Goal: Task Accomplishment & Management: Manage account settings

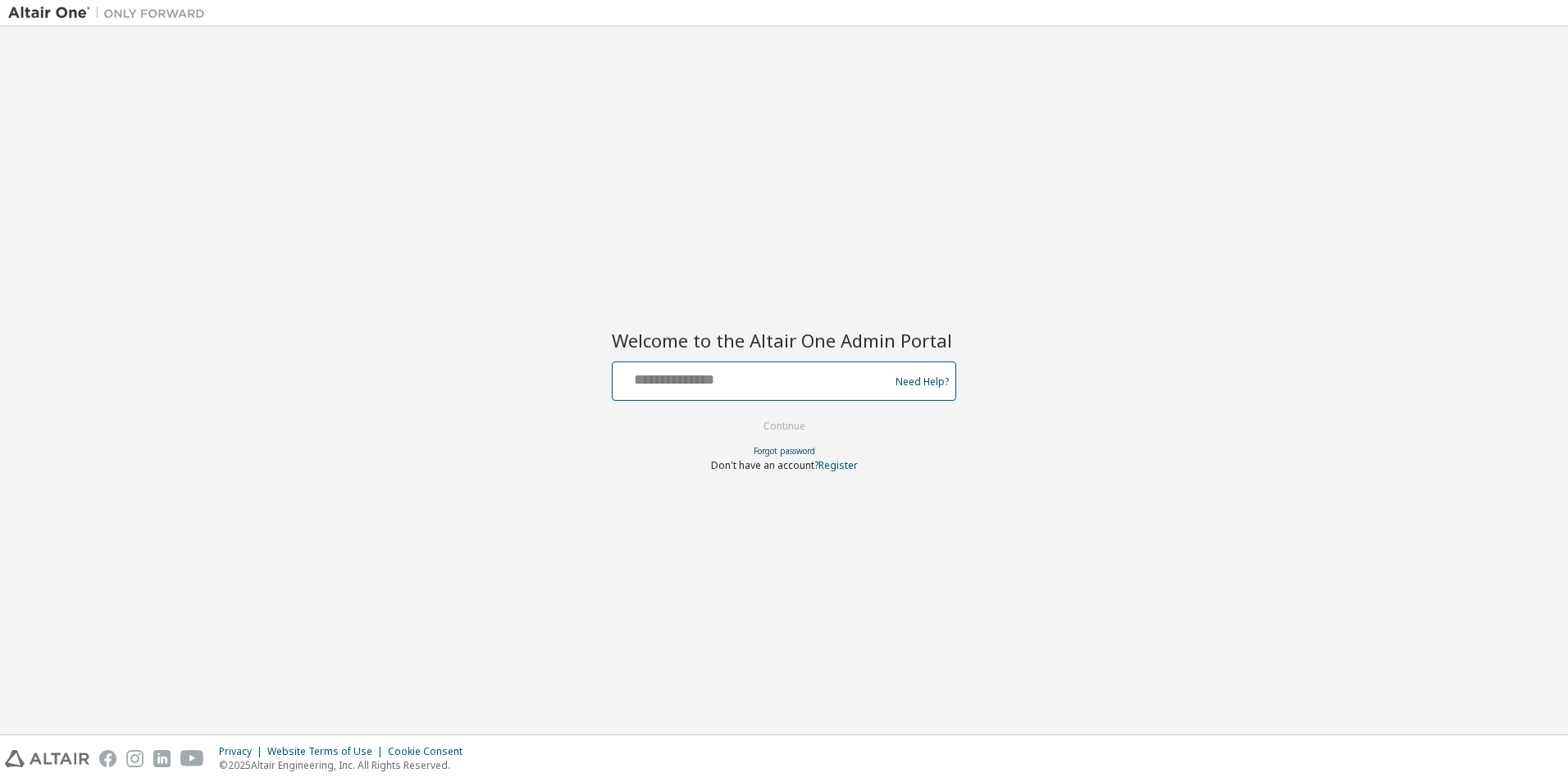
click at [705, 371] on input "text" at bounding box center [754, 377] width 268 height 24
type input "**********"
click at [802, 427] on button "Continue" at bounding box center [784, 427] width 76 height 25
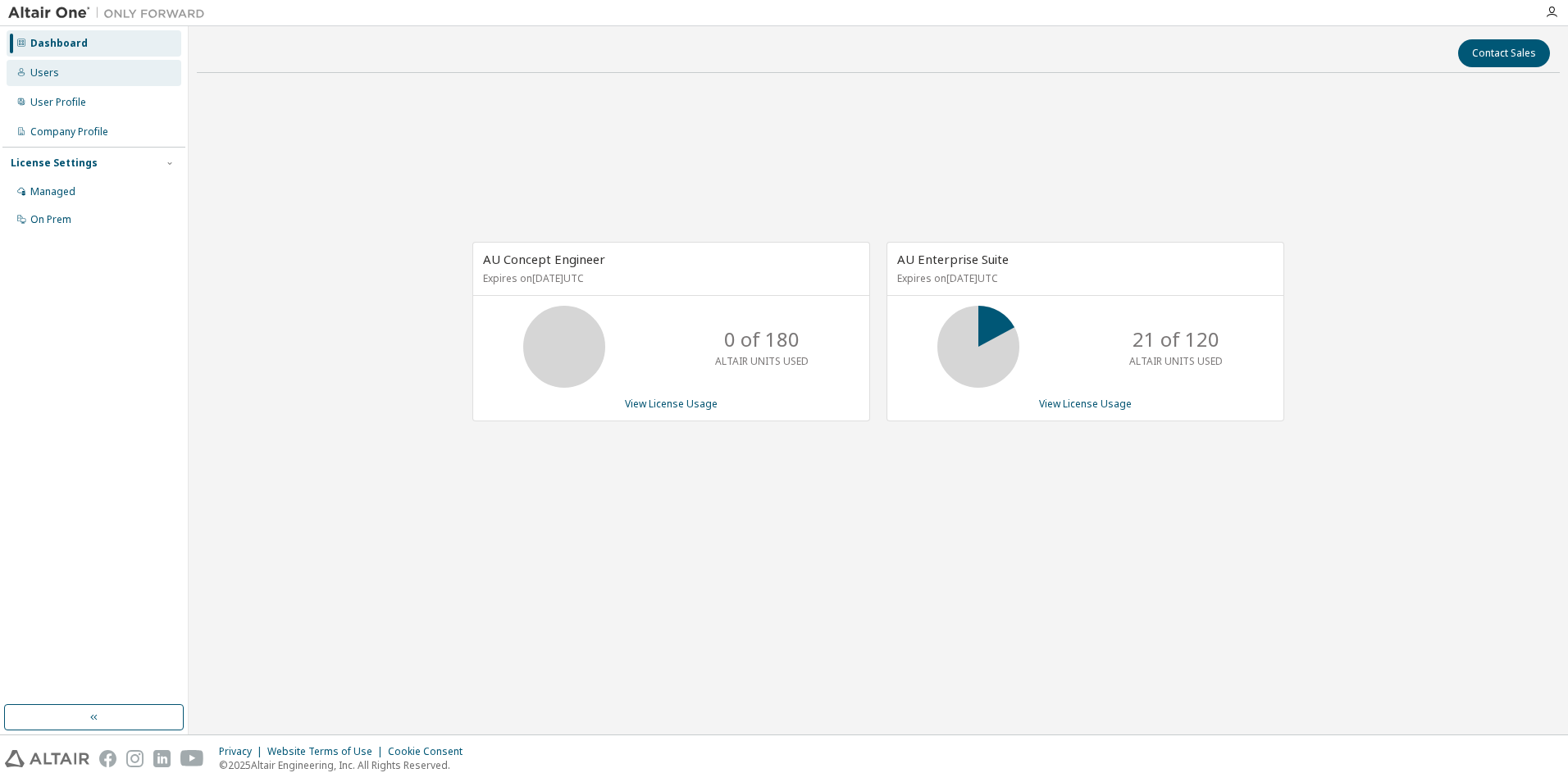
click at [63, 71] on div "Users" at bounding box center [93, 73] width 175 height 26
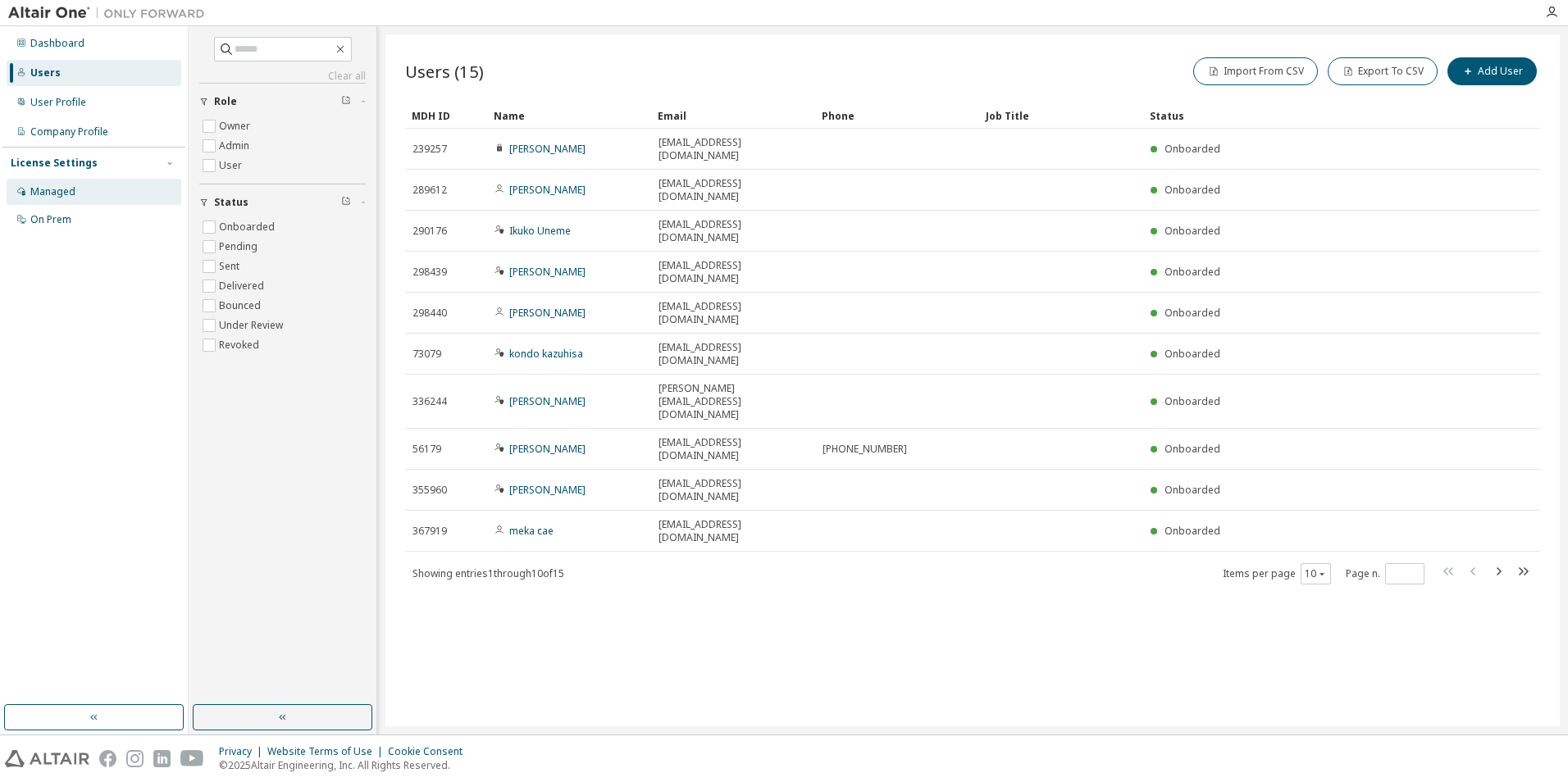
click at [60, 189] on div "Managed" at bounding box center [53, 191] width 45 height 13
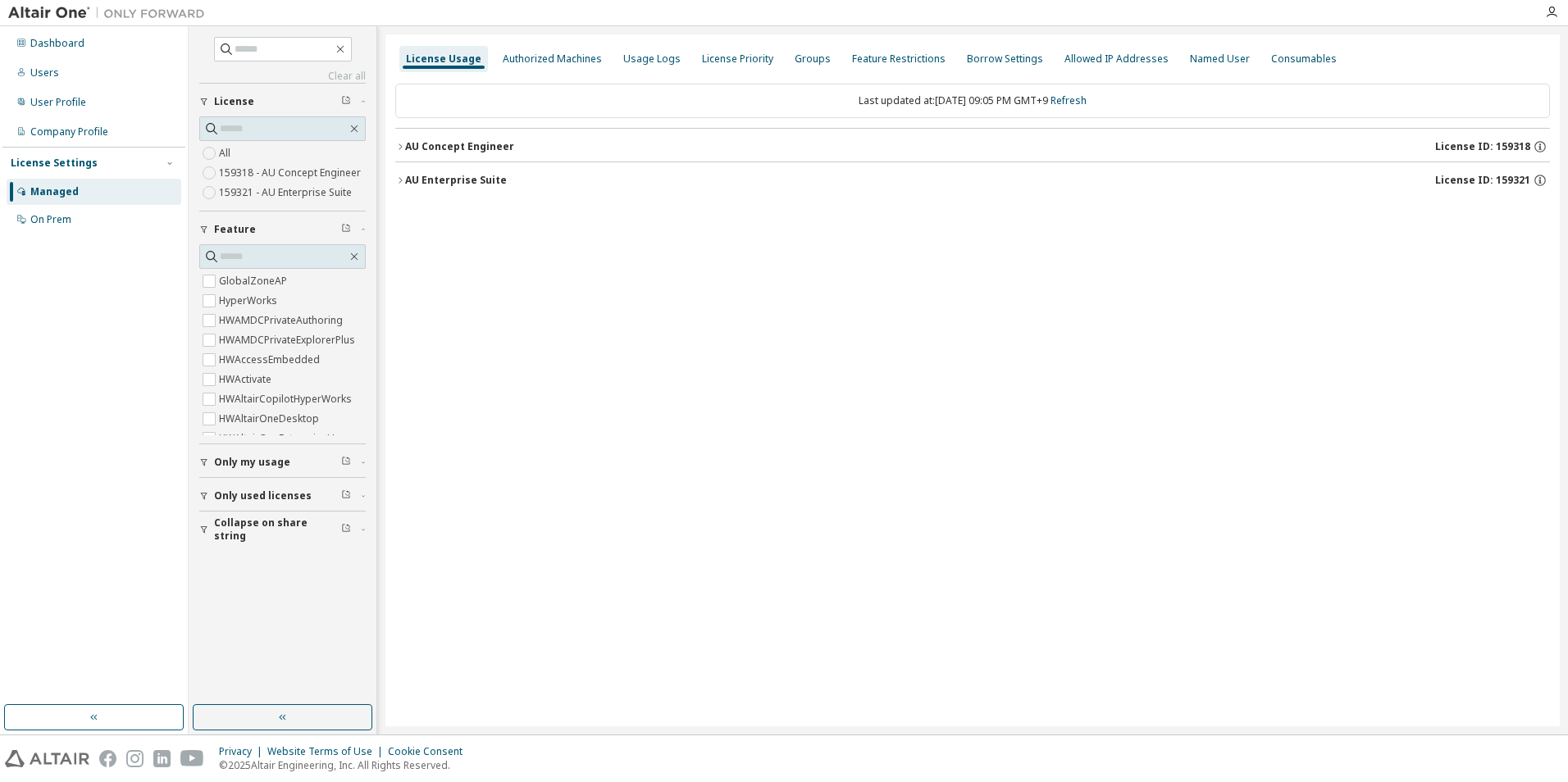
click at [103, 194] on div "Managed" at bounding box center [93, 192] width 175 height 26
click at [236, 197] on label "159321 - AU Enterprise Suite" at bounding box center [287, 192] width 136 height 19
drag, startPoint x: 400, startPoint y: 140, endPoint x: 410, endPoint y: 145, distance: 11.2
click at [400, 140] on button "AU Enterprise Suite License ID: 159321" at bounding box center [972, 147] width 1155 height 36
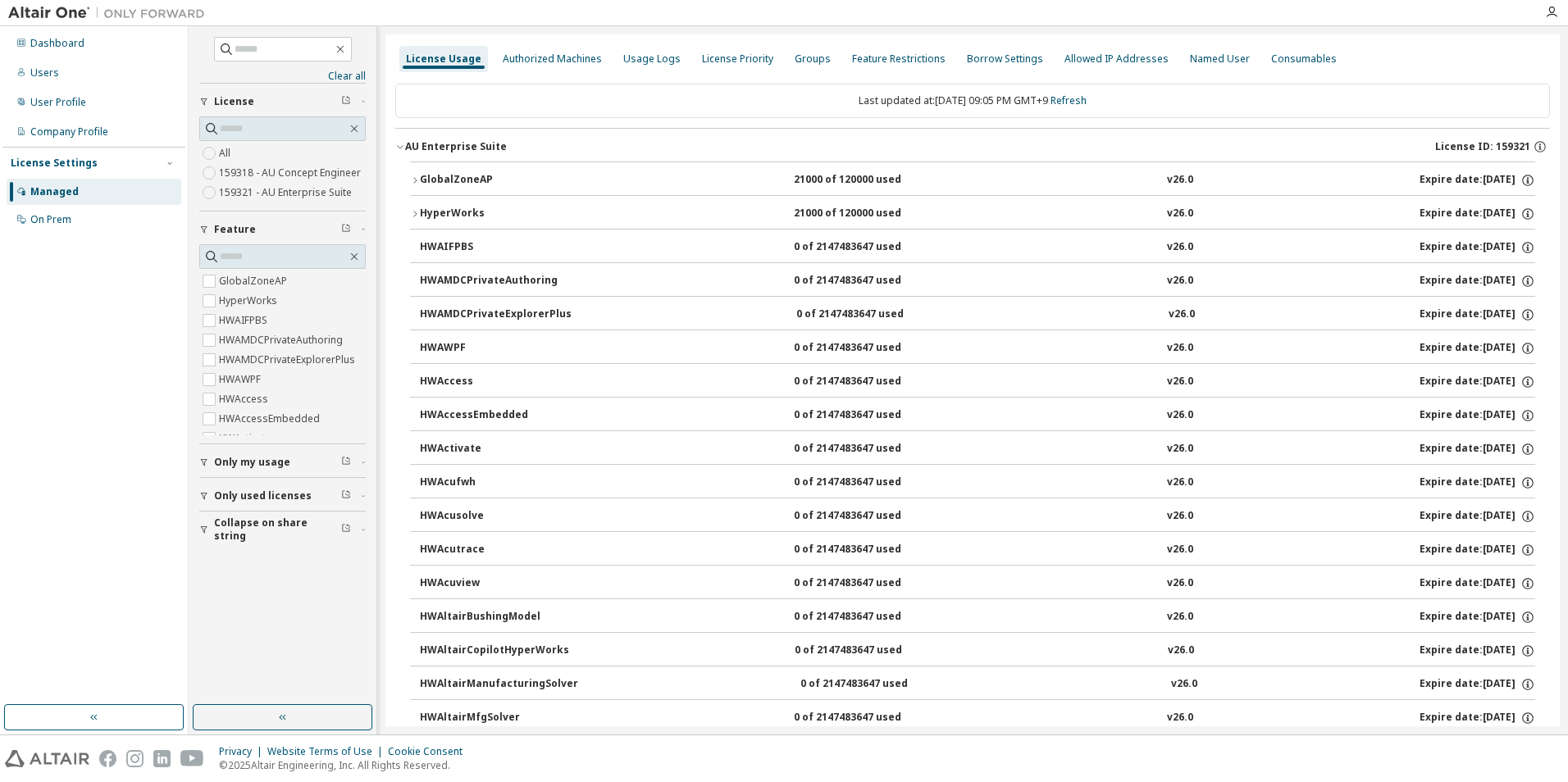
click at [500, 170] on button "GlobalZoneAP 21000 of 120000 used v26.0 Expire date: 2026-04-25" at bounding box center [972, 180] width 1125 height 36
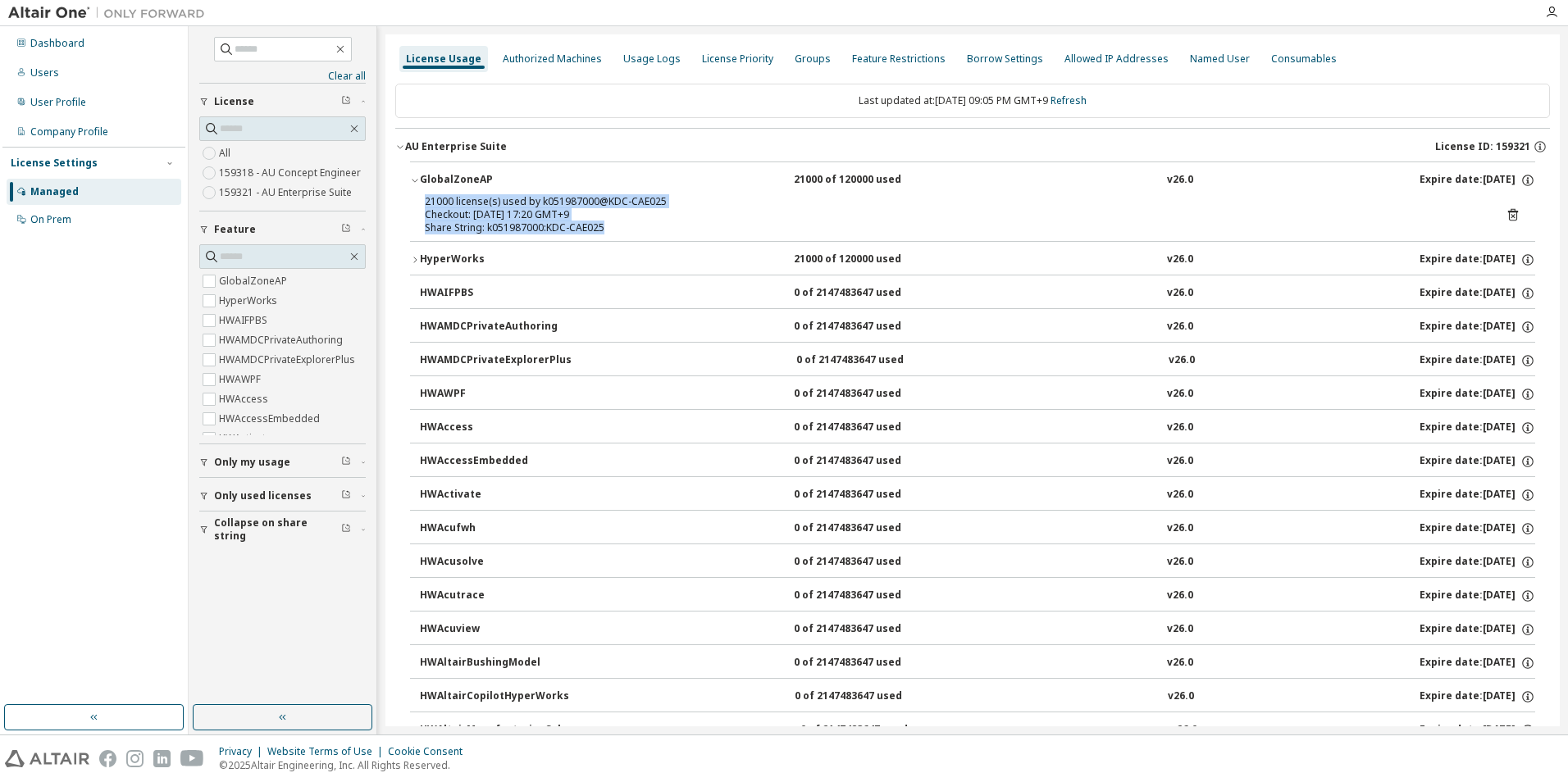
drag, startPoint x: 607, startPoint y: 223, endPoint x: 425, endPoint y: 201, distance: 183.3
click at [425, 201] on div "21000 license(s) used by k051987000@KDC-CAE025 Checkout: 2025-10-10 17:20 GMT+9…" at bounding box center [953, 214] width 1056 height 39
click at [725, 130] on button "AU Enterprise Suite License ID: 159321" at bounding box center [972, 147] width 1155 height 36
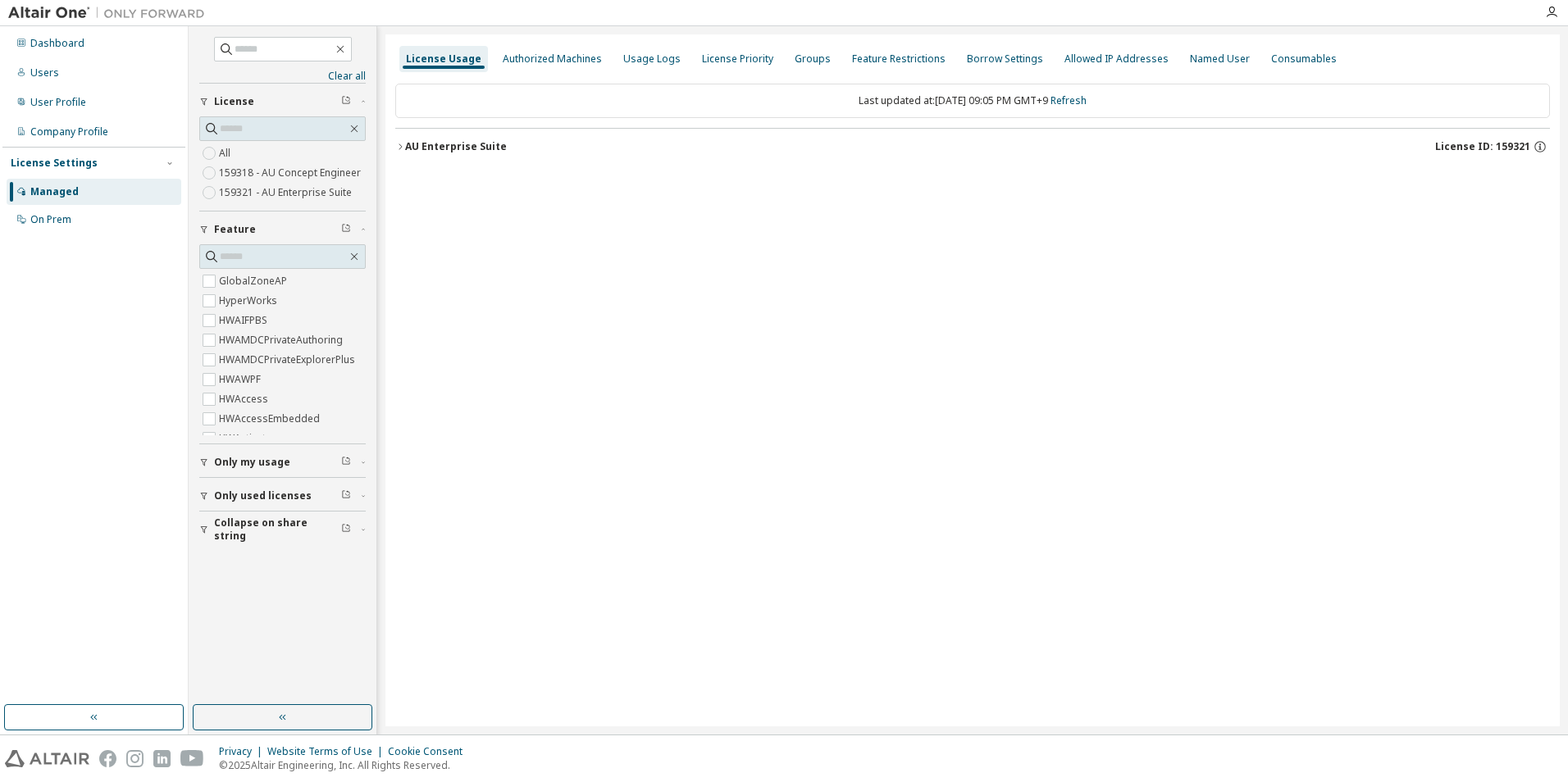
click at [470, 151] on div "AU Enterprise Suite" at bounding box center [456, 147] width 102 height 13
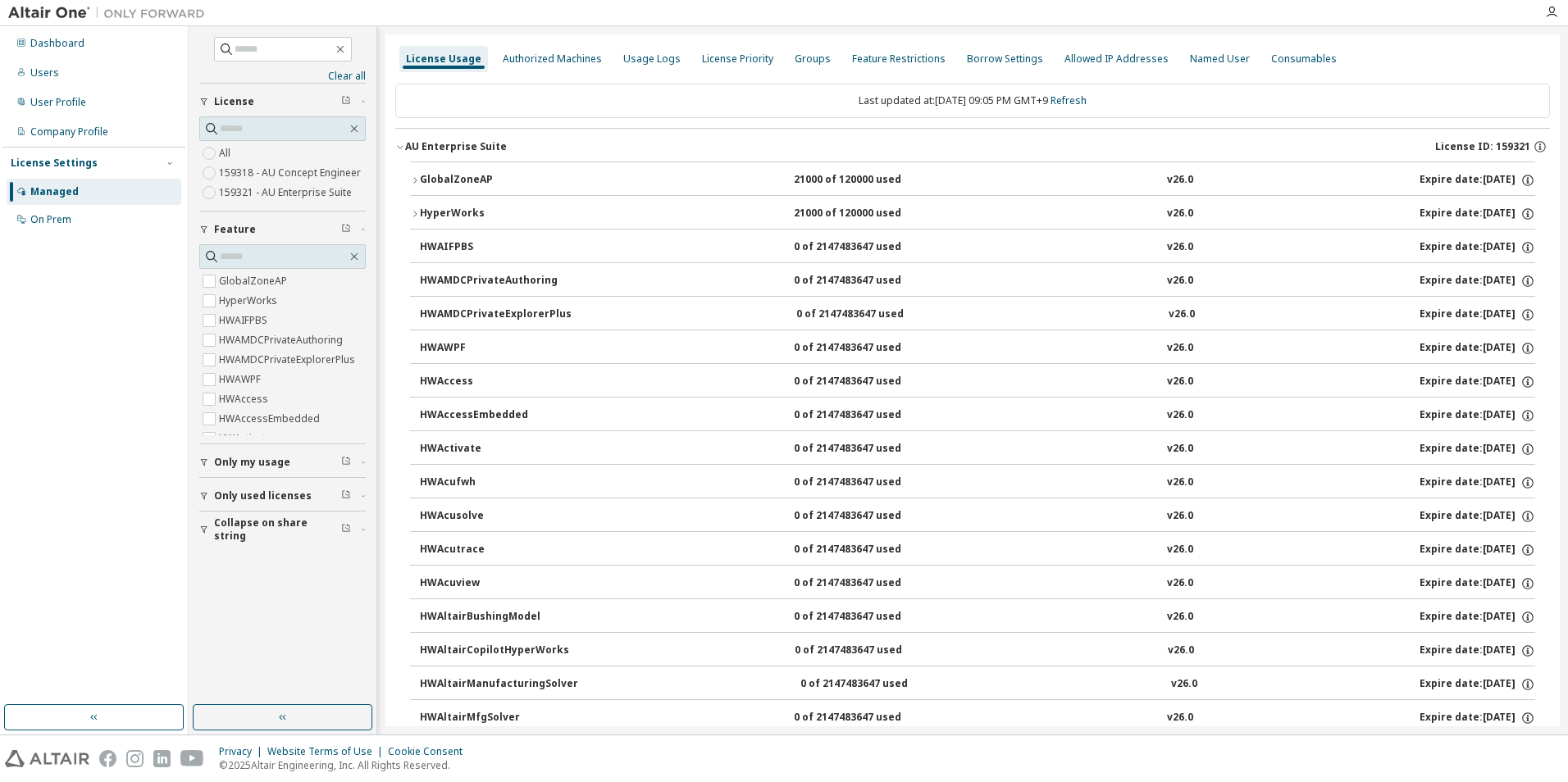
click at [412, 179] on icon "button" at bounding box center [414, 180] width 10 height 10
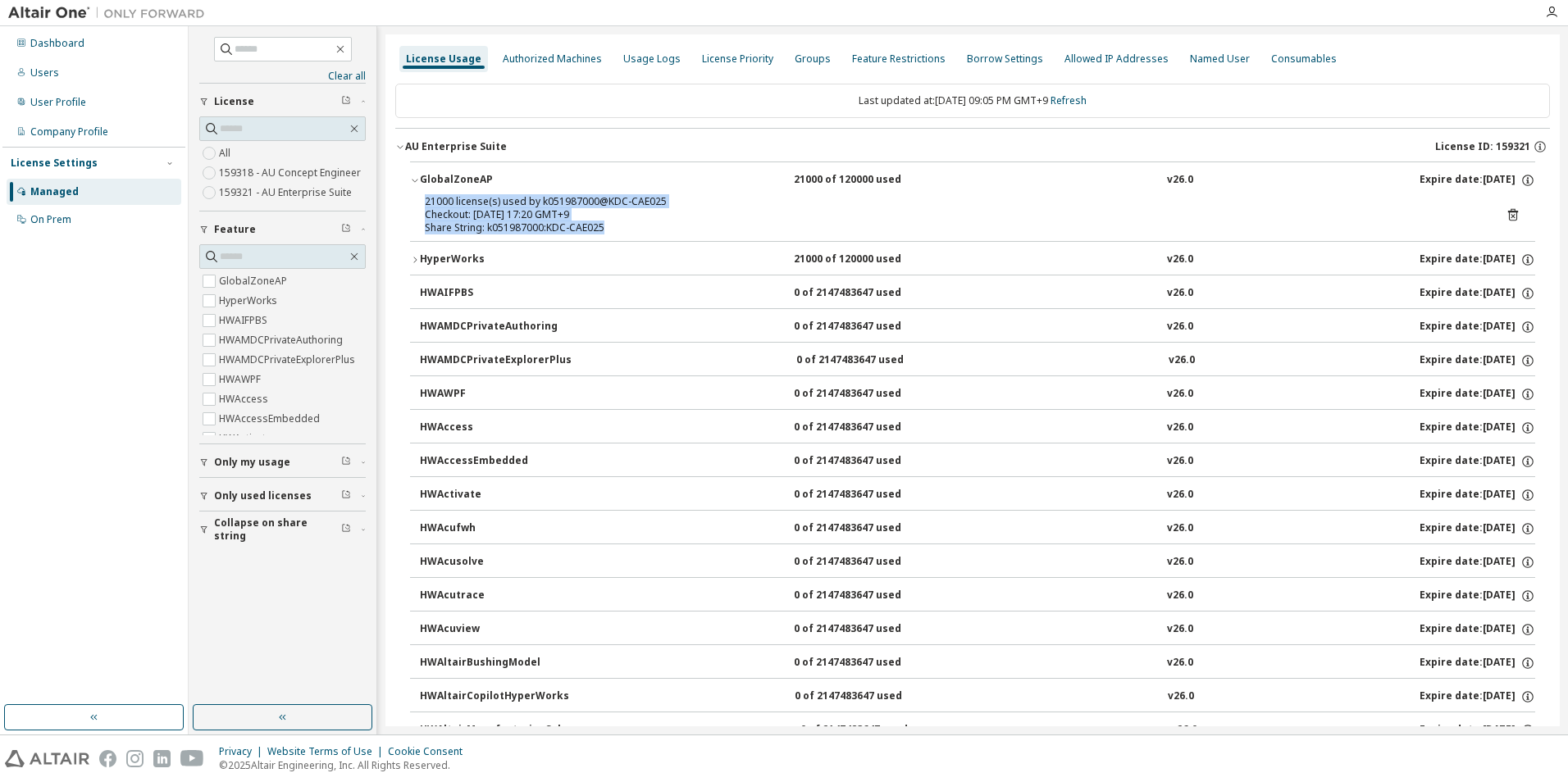
drag, startPoint x: 605, startPoint y: 225, endPoint x: 419, endPoint y: 197, distance: 188.1
click at [419, 197] on div "21000 license(s) used by k051987000@KDC-CAE025 Checkout: 2025-10-10 17:20 GMT+9…" at bounding box center [972, 218] width 1125 height 46
copy div "21000 license(s) used by k051987000@KDC-CAE025 Checkout: 2025-10-10 17:20 GMT+9…"
click at [1553, 10] on icon "button" at bounding box center [1551, 12] width 13 height 13
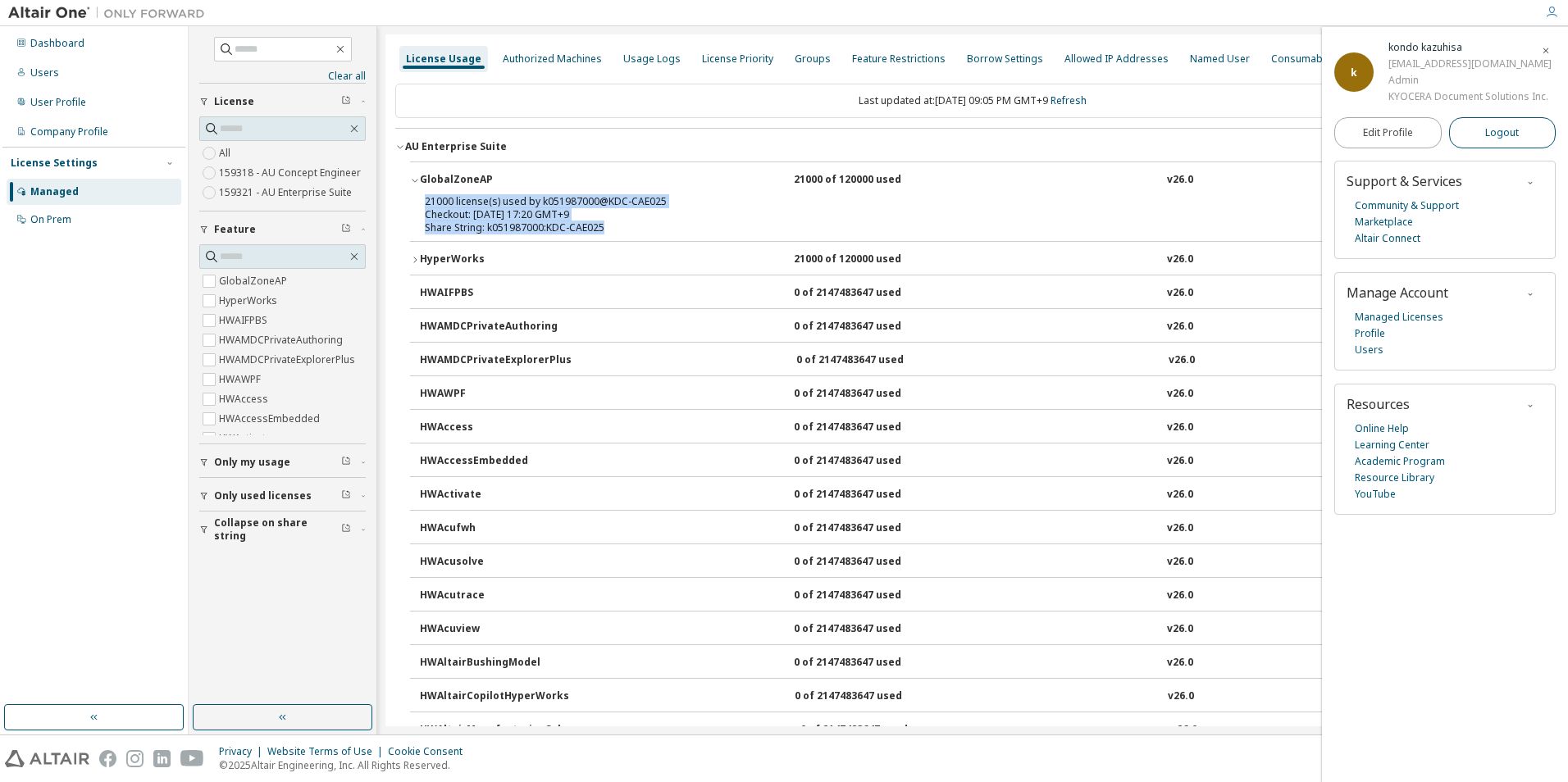
click at [1497, 126] on span "Logout" at bounding box center [1501, 133] width 33 height 17
